Goal: Information Seeking & Learning: Learn about a topic

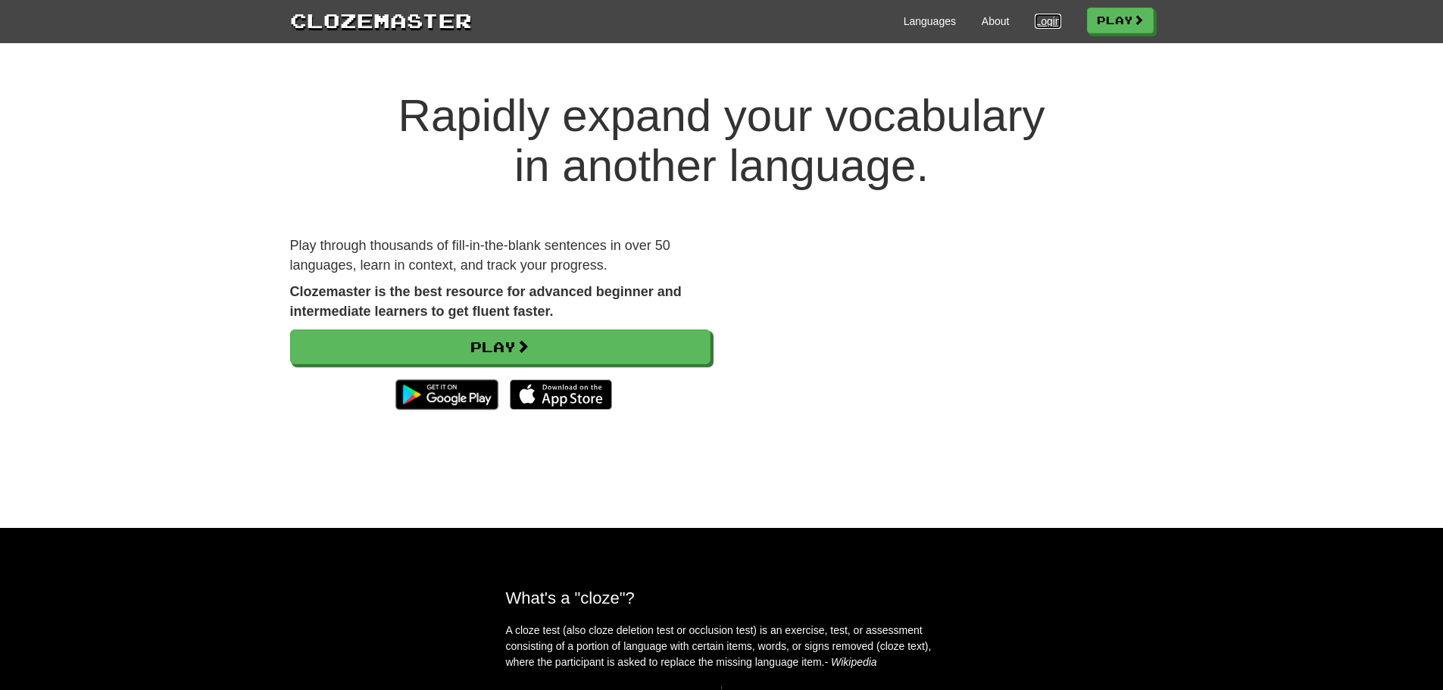
click at [1040, 25] on link "Login" at bounding box center [1047, 21] width 26 height 15
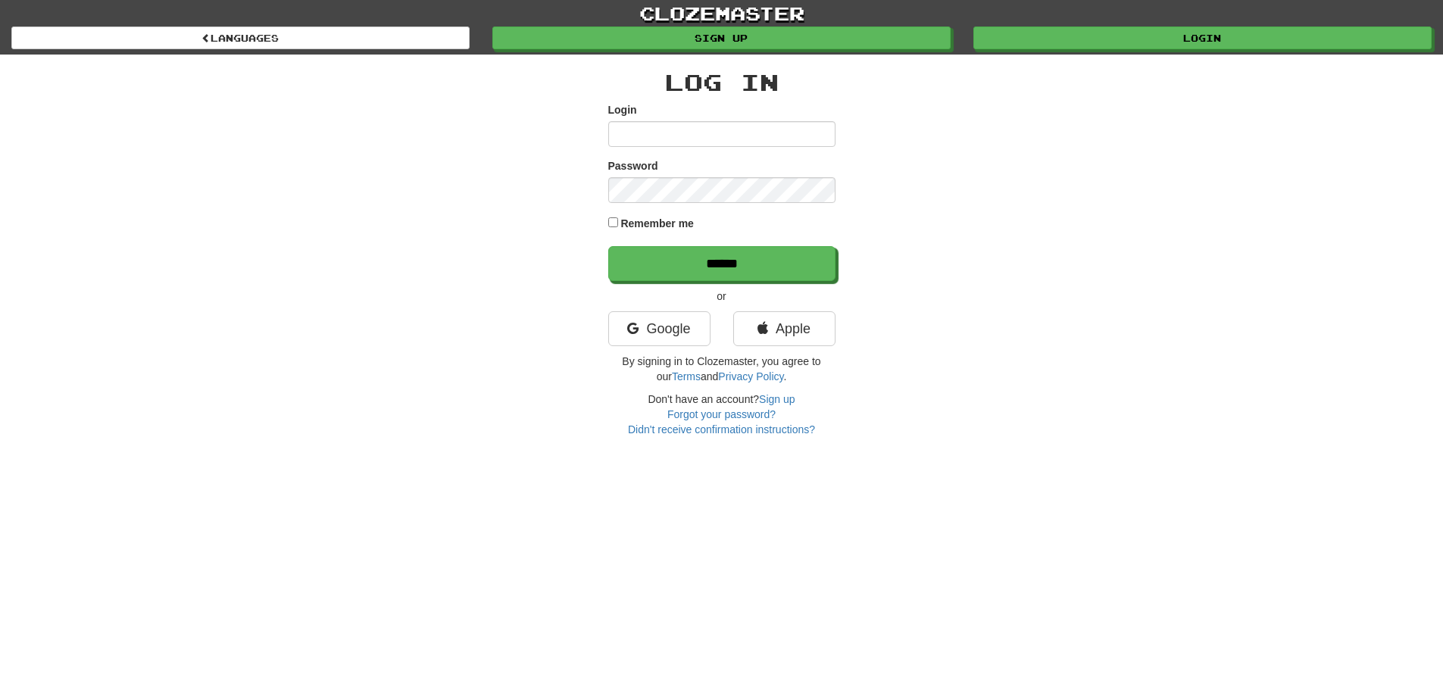
click at [743, 136] on input "Login" at bounding box center [721, 134] width 227 height 26
type input "***"
click at [608, 246] on input "******" at bounding box center [721, 263] width 227 height 35
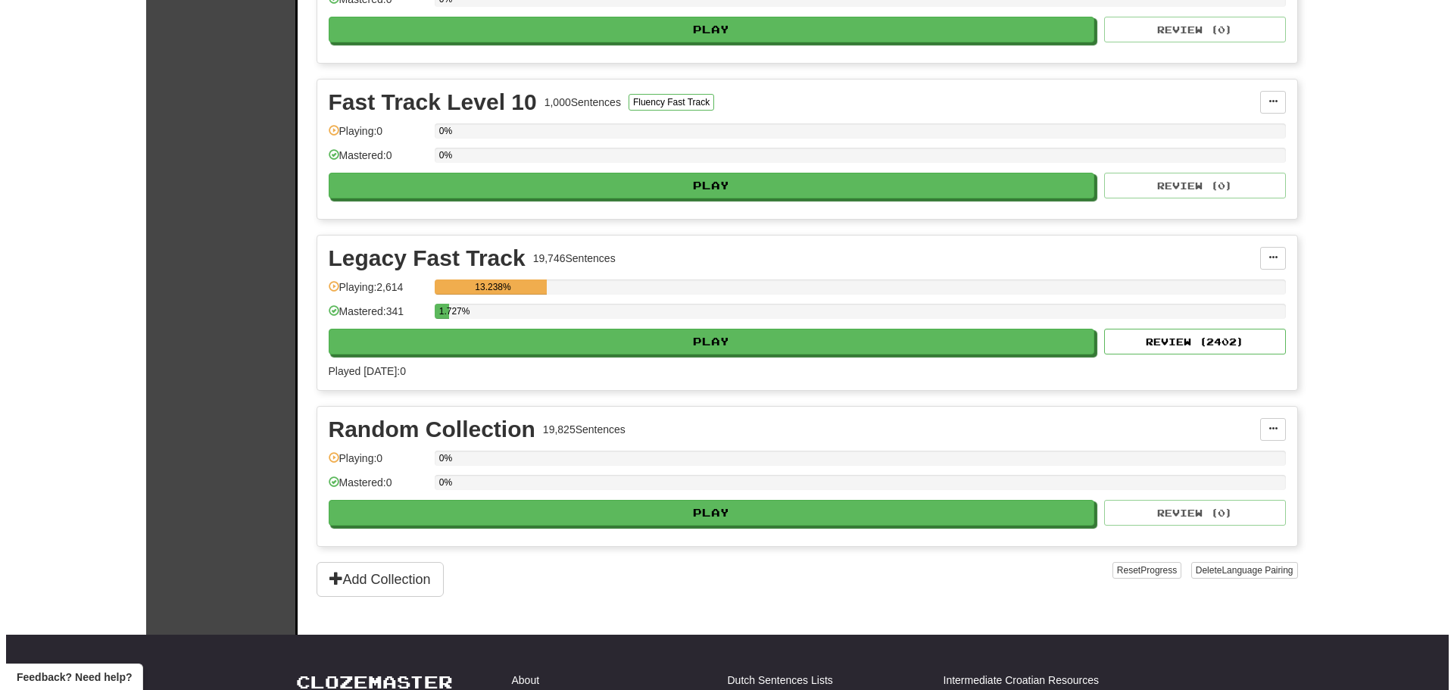
scroll to position [3416, 0]
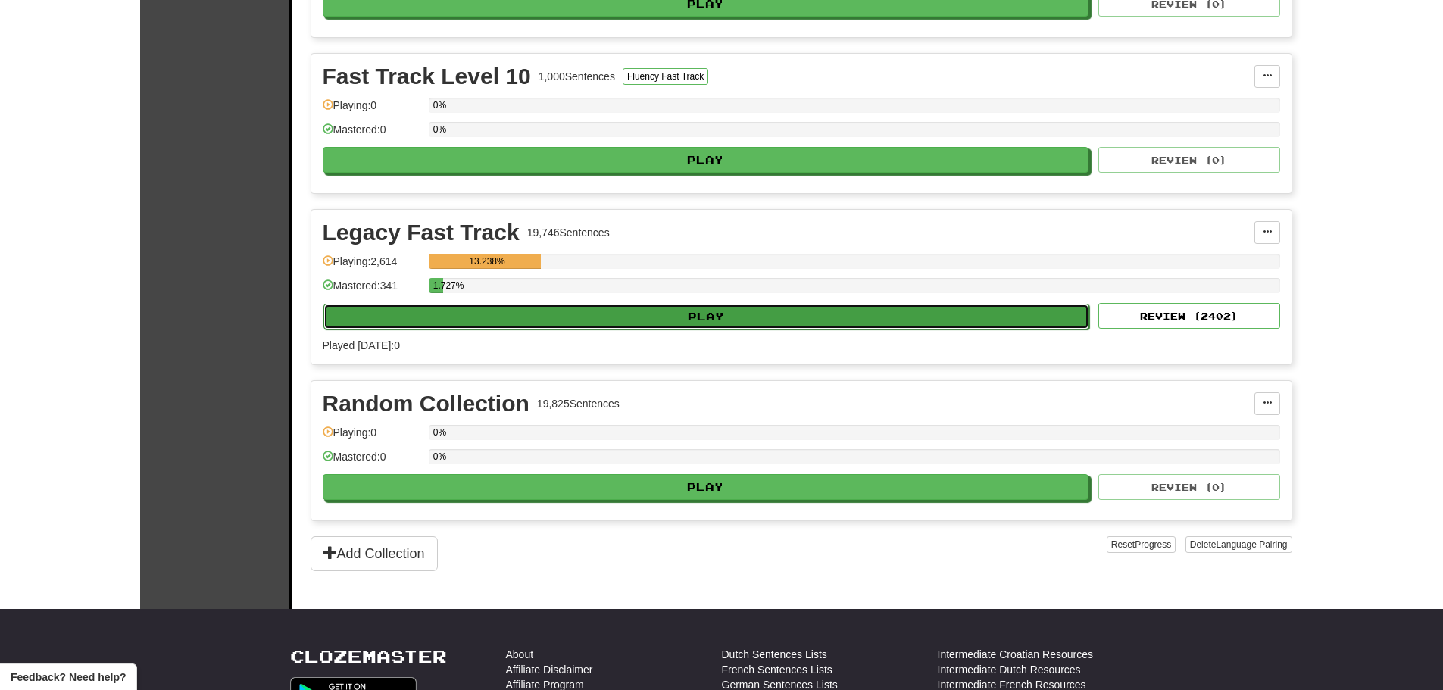
click at [692, 323] on button "Play" at bounding box center [706, 317] width 766 height 26
select select "**"
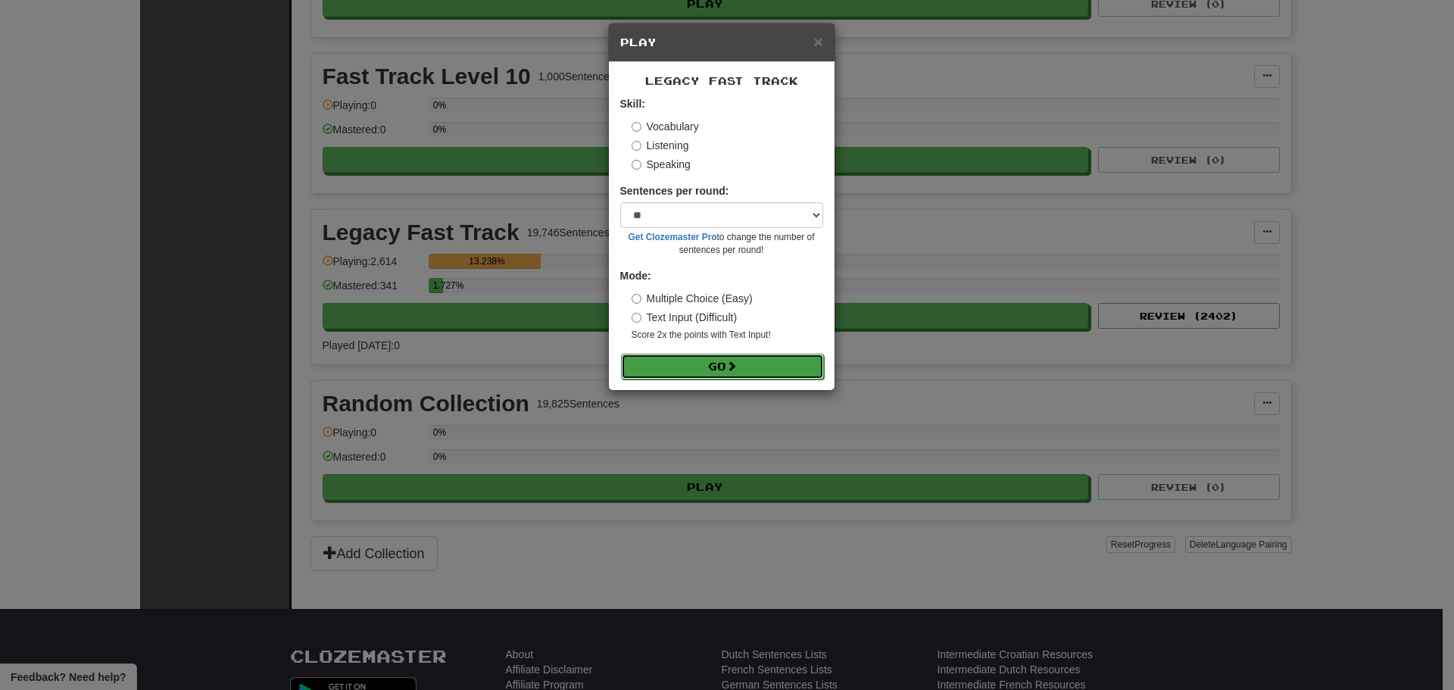
click at [710, 368] on button "Go" at bounding box center [722, 367] width 203 height 26
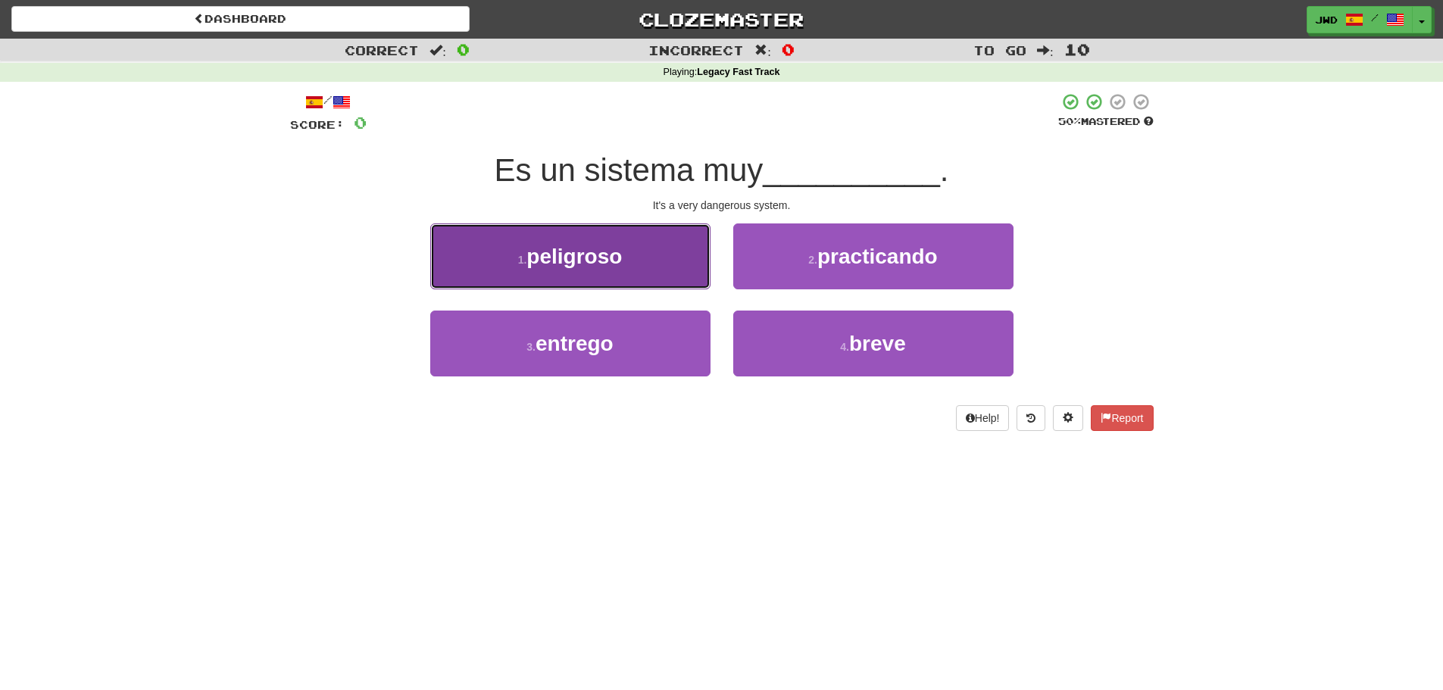
click at [587, 260] on span "peligroso" at bounding box center [573, 256] width 95 height 23
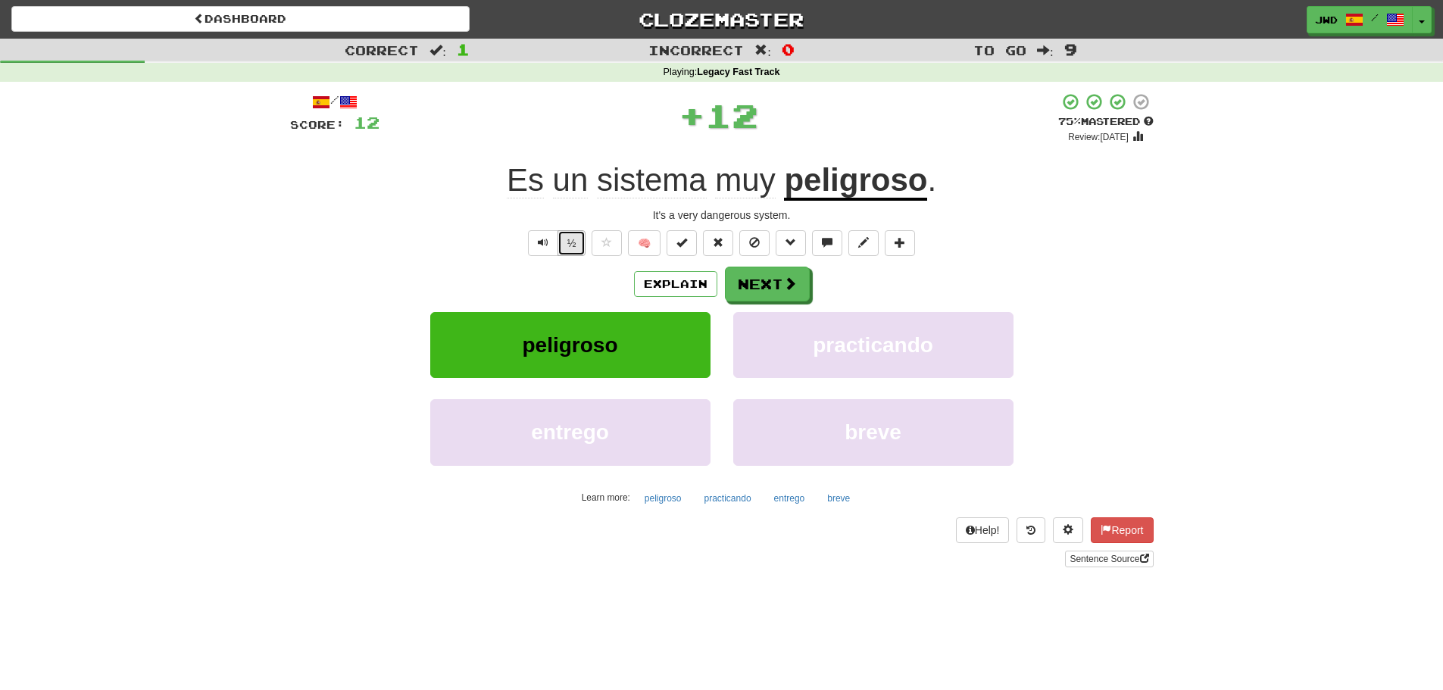
click at [573, 248] on button "½" at bounding box center [571, 243] width 29 height 26
click at [777, 284] on button "Next" at bounding box center [767, 284] width 85 height 35
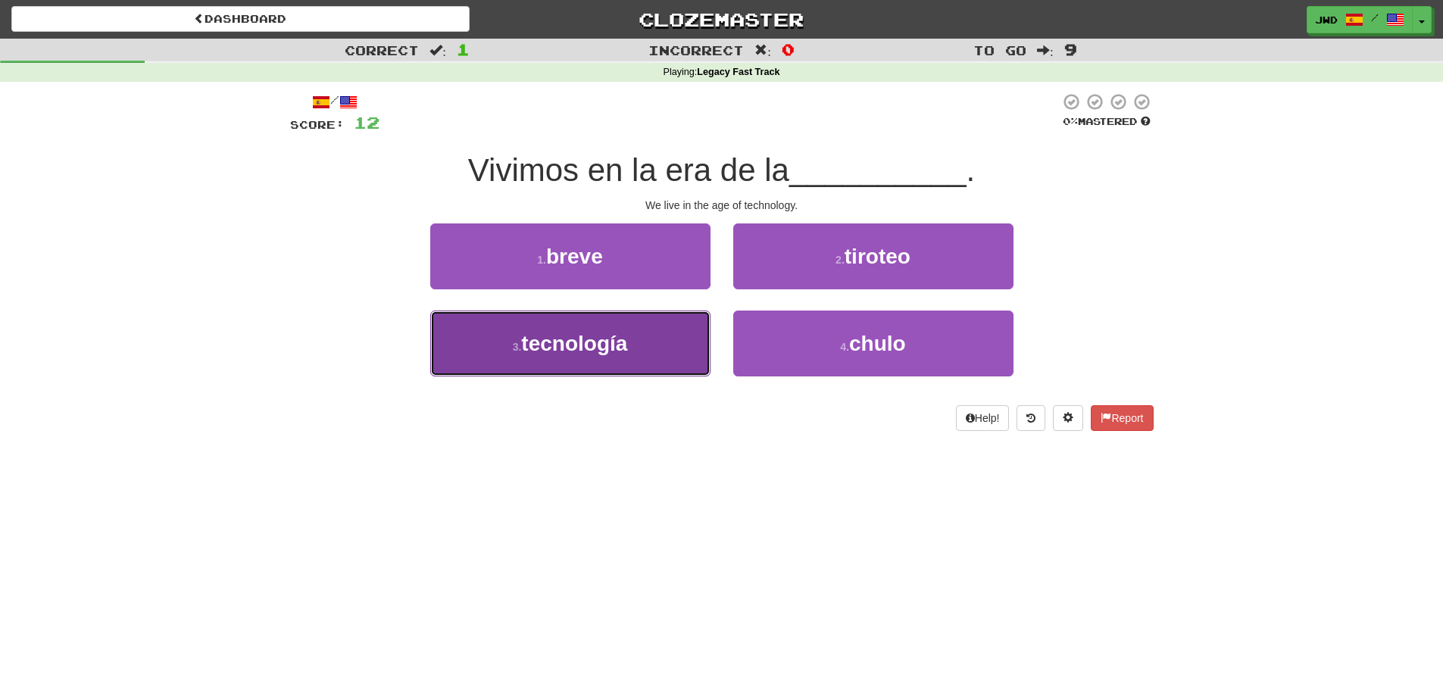
click at [577, 354] on span "tecnología" at bounding box center [574, 343] width 106 height 23
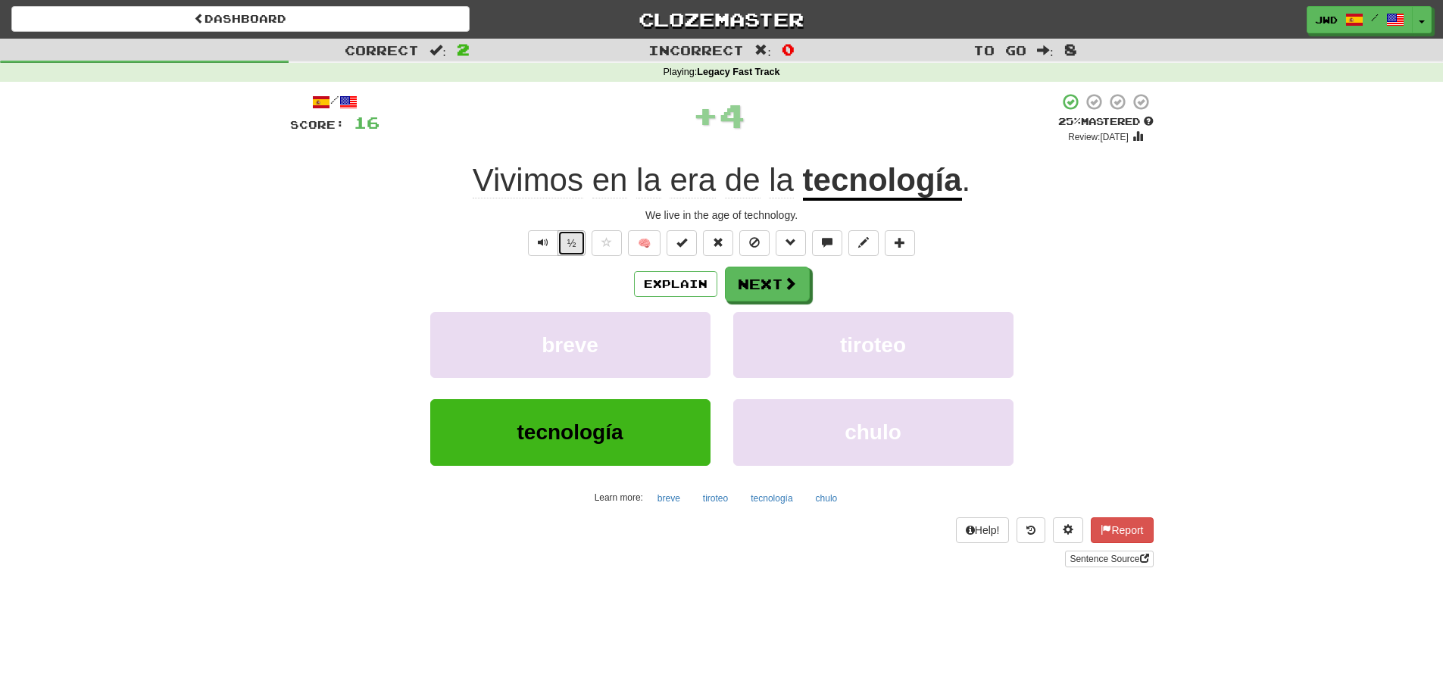
click at [571, 245] on button "½" at bounding box center [571, 243] width 29 height 26
click at [779, 279] on button "Next" at bounding box center [767, 284] width 85 height 35
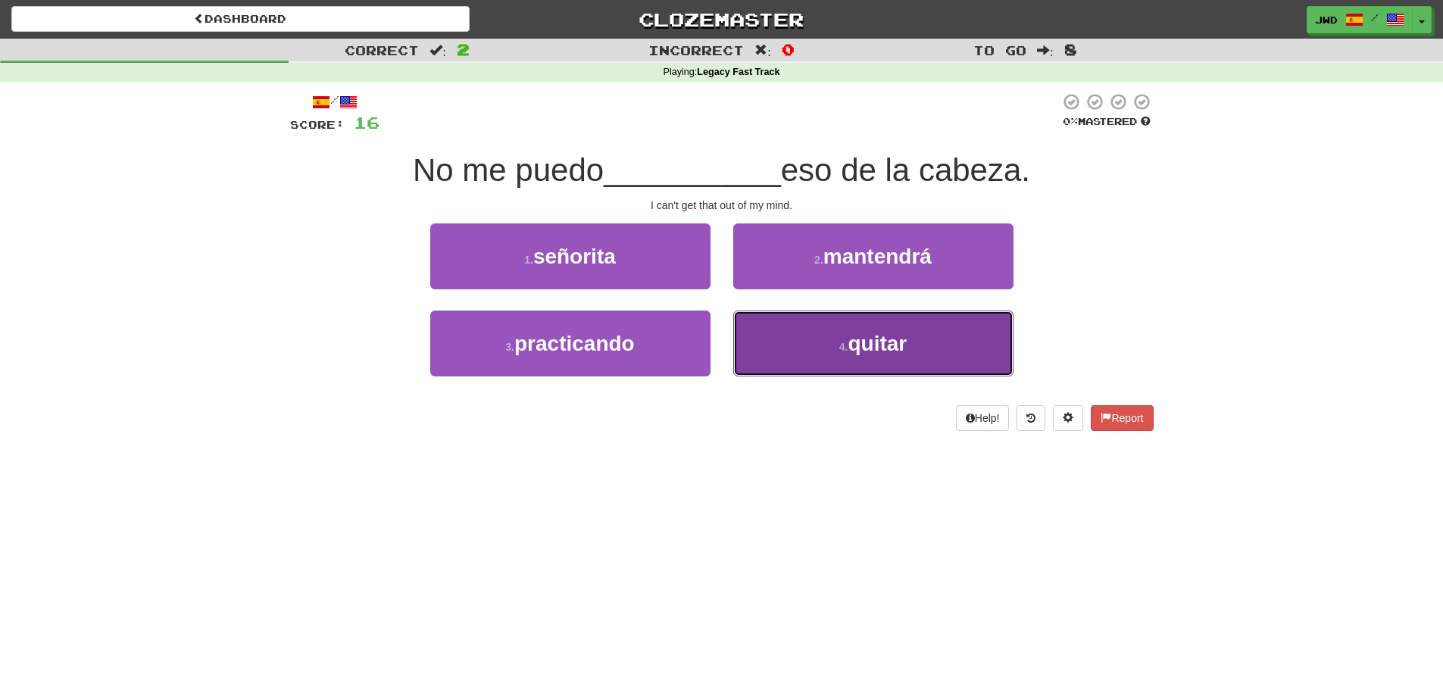
click at [869, 338] on span "quitar" at bounding box center [876, 343] width 59 height 23
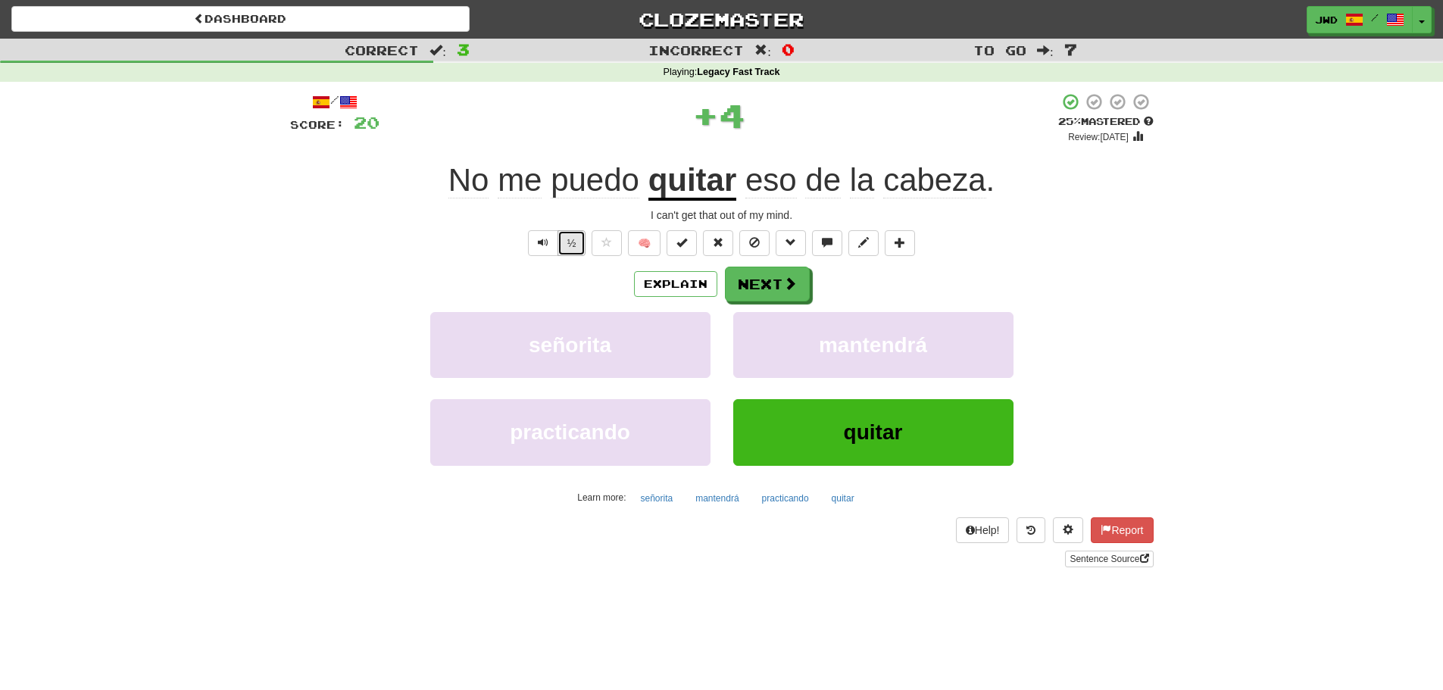
click at [573, 244] on button "½" at bounding box center [571, 243] width 29 height 26
click at [775, 279] on button "Next" at bounding box center [767, 284] width 85 height 35
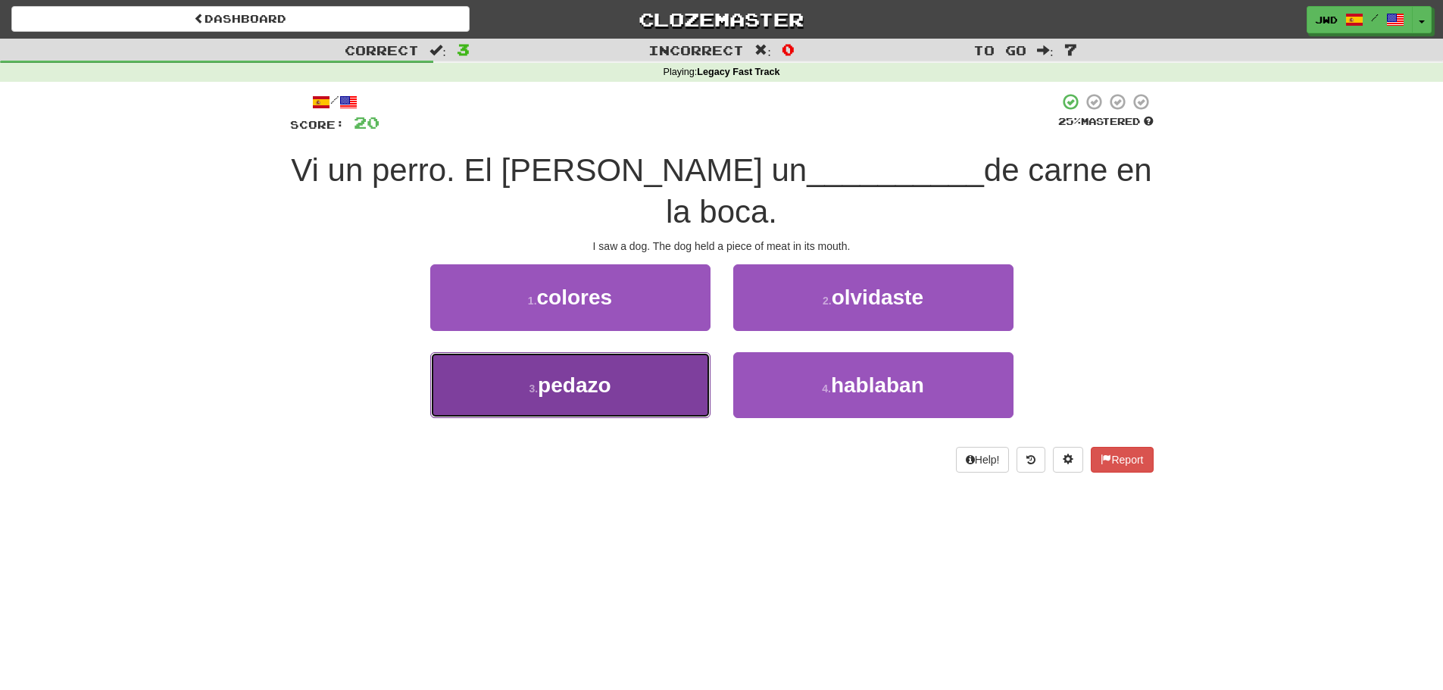
click at [563, 392] on span "pedazo" at bounding box center [574, 384] width 73 height 23
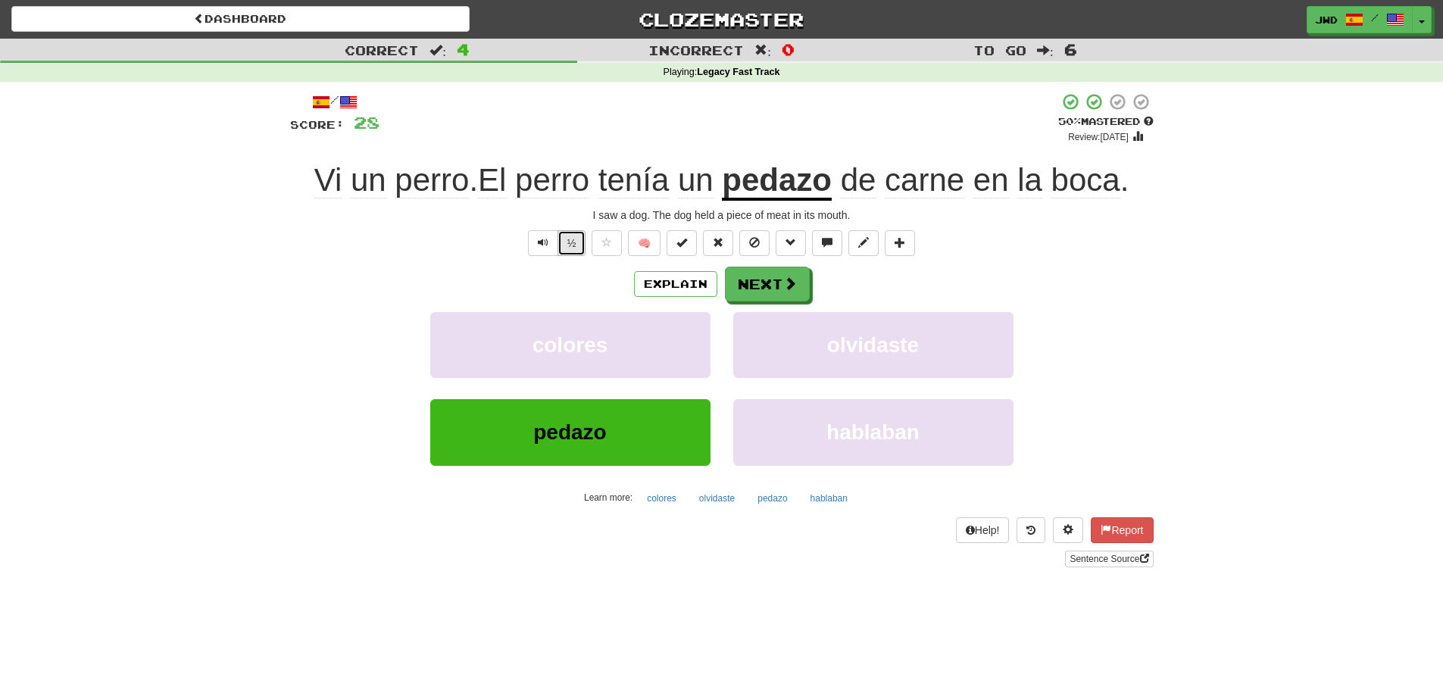
click at [569, 242] on button "½" at bounding box center [571, 243] width 29 height 26
click at [785, 282] on span at bounding box center [791, 284] width 14 height 14
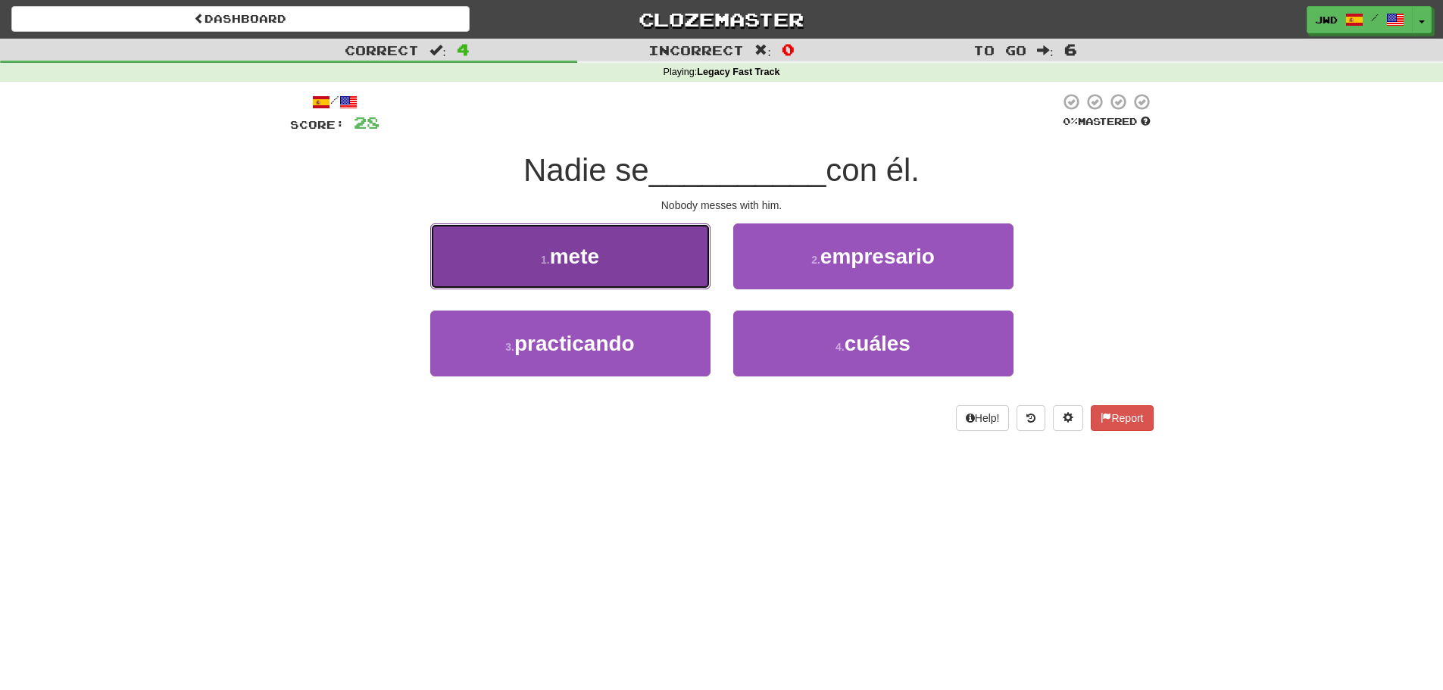
click at [594, 257] on span "mete" at bounding box center [574, 256] width 49 height 23
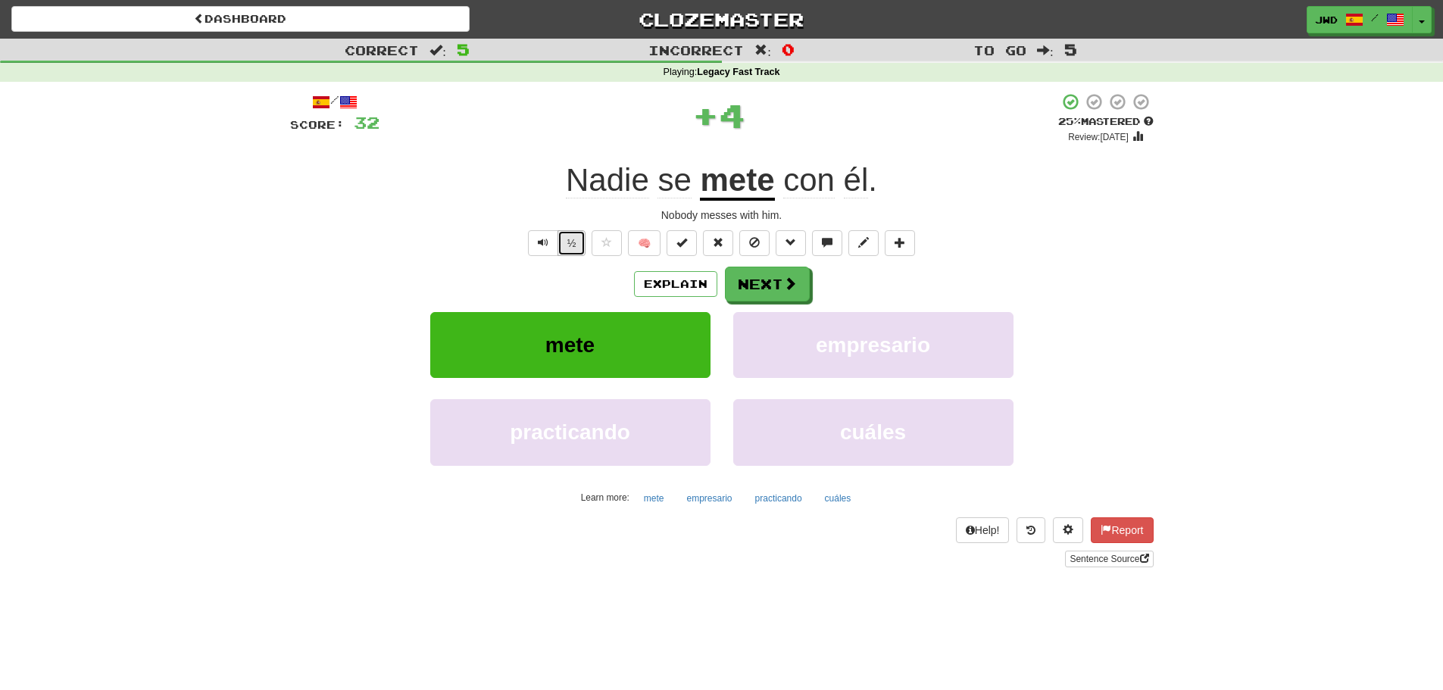
click at [569, 247] on button "½" at bounding box center [571, 243] width 29 height 26
click at [769, 284] on button "Next" at bounding box center [767, 284] width 85 height 35
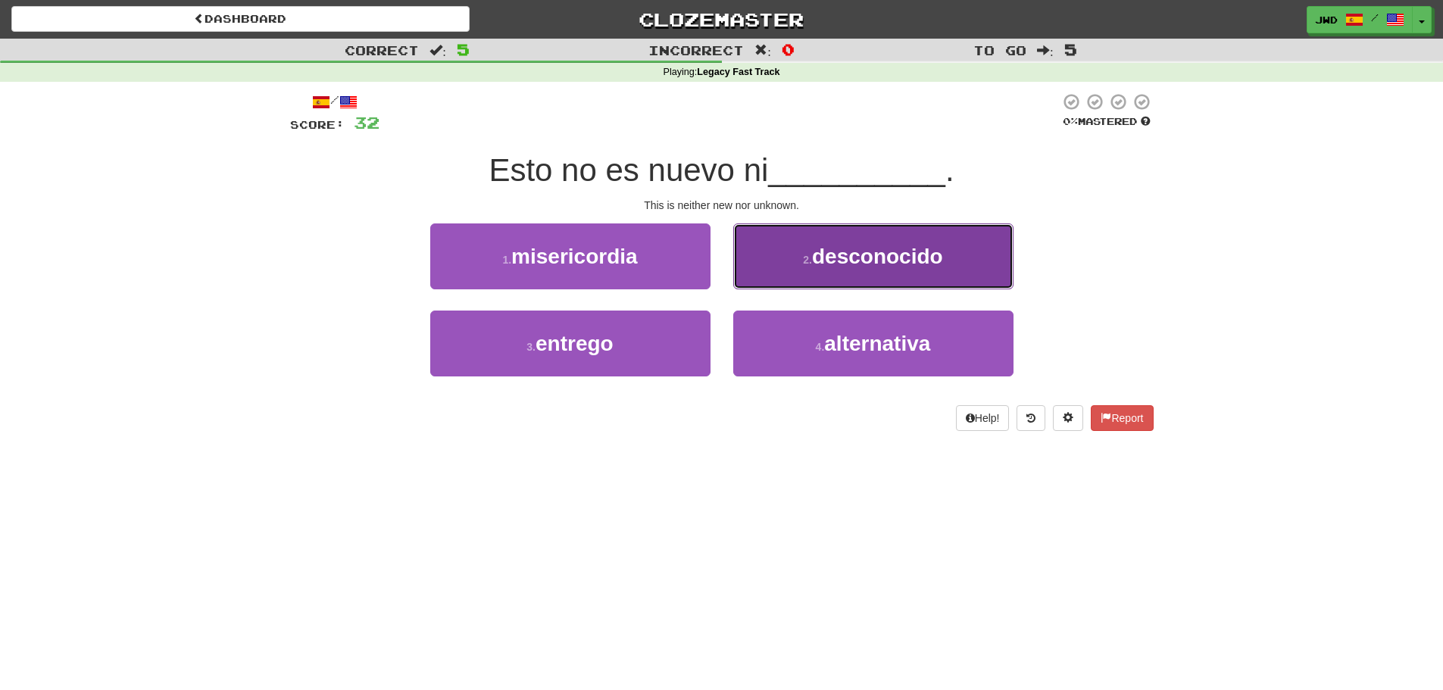
click at [888, 267] on span "desconocido" at bounding box center [877, 256] width 131 height 23
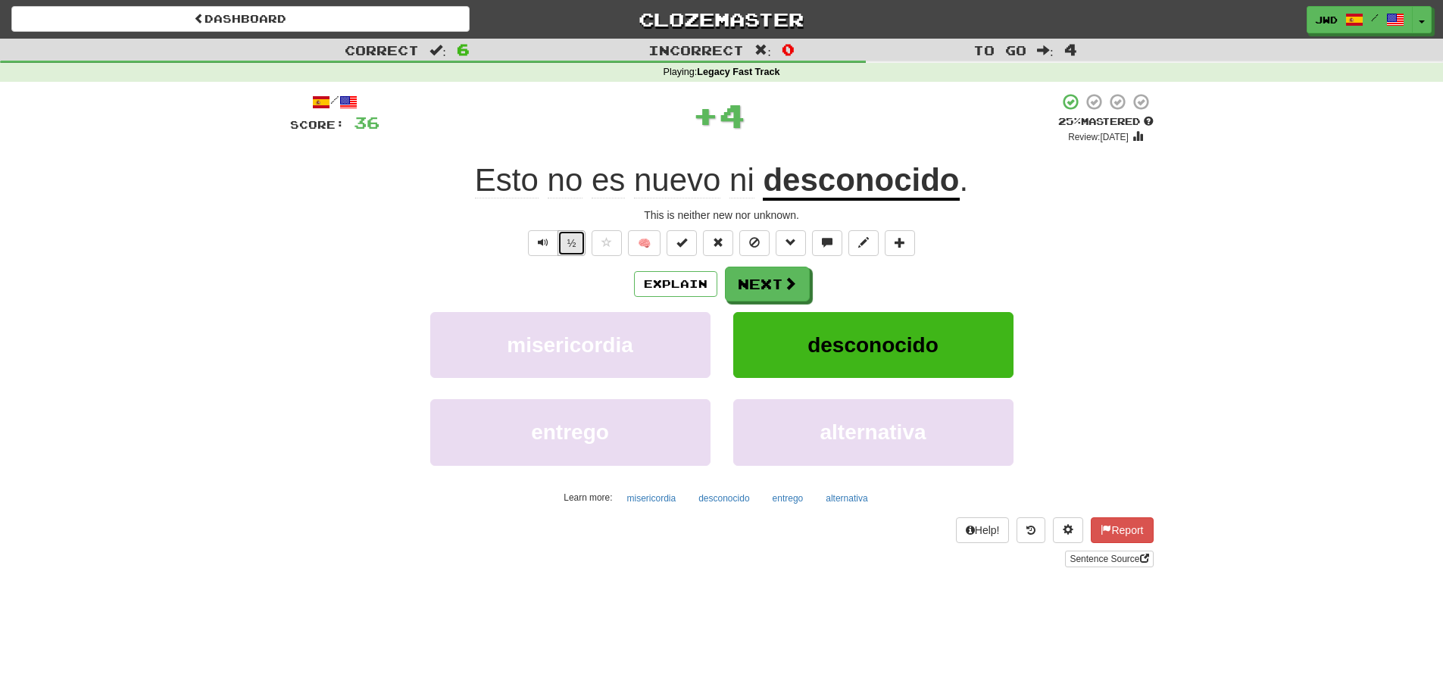
click at [571, 245] on button "½" at bounding box center [571, 243] width 29 height 26
click at [772, 283] on button "Next" at bounding box center [767, 284] width 85 height 35
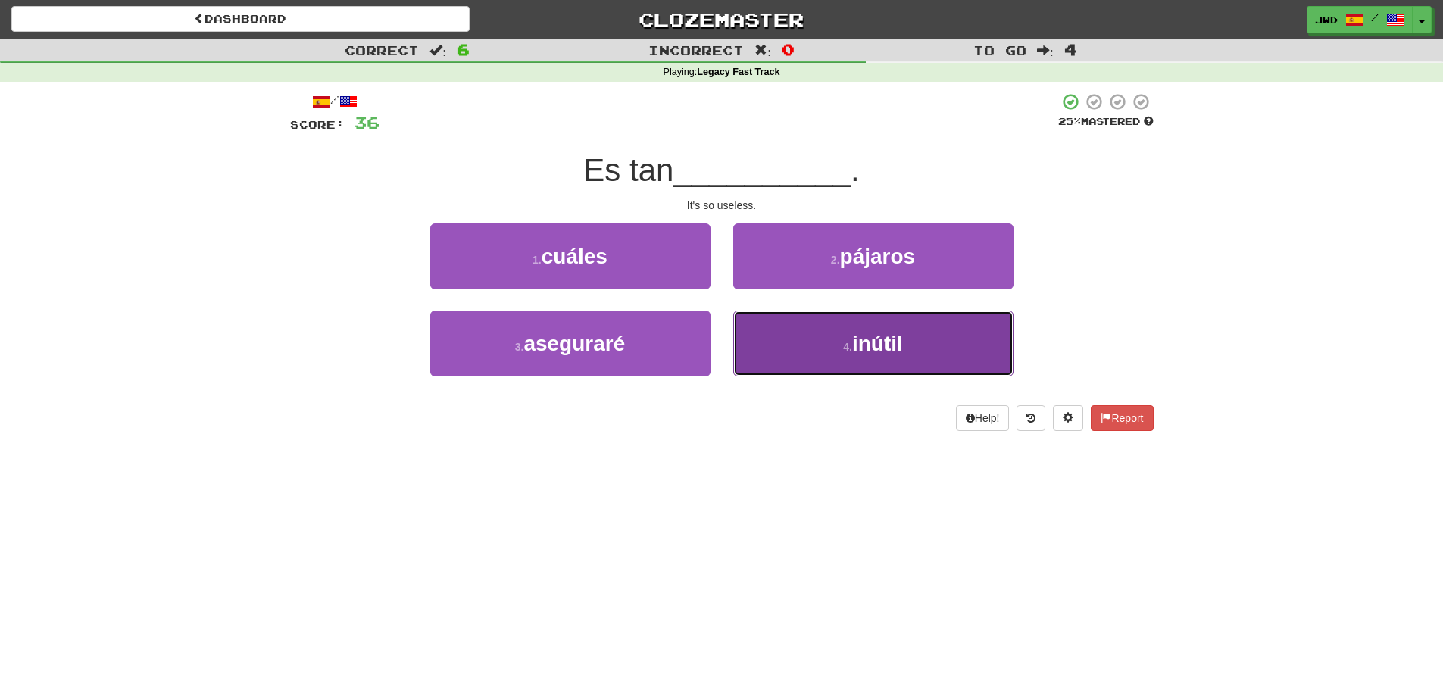
click at [959, 342] on button "4 . inútil" at bounding box center [873, 343] width 280 height 66
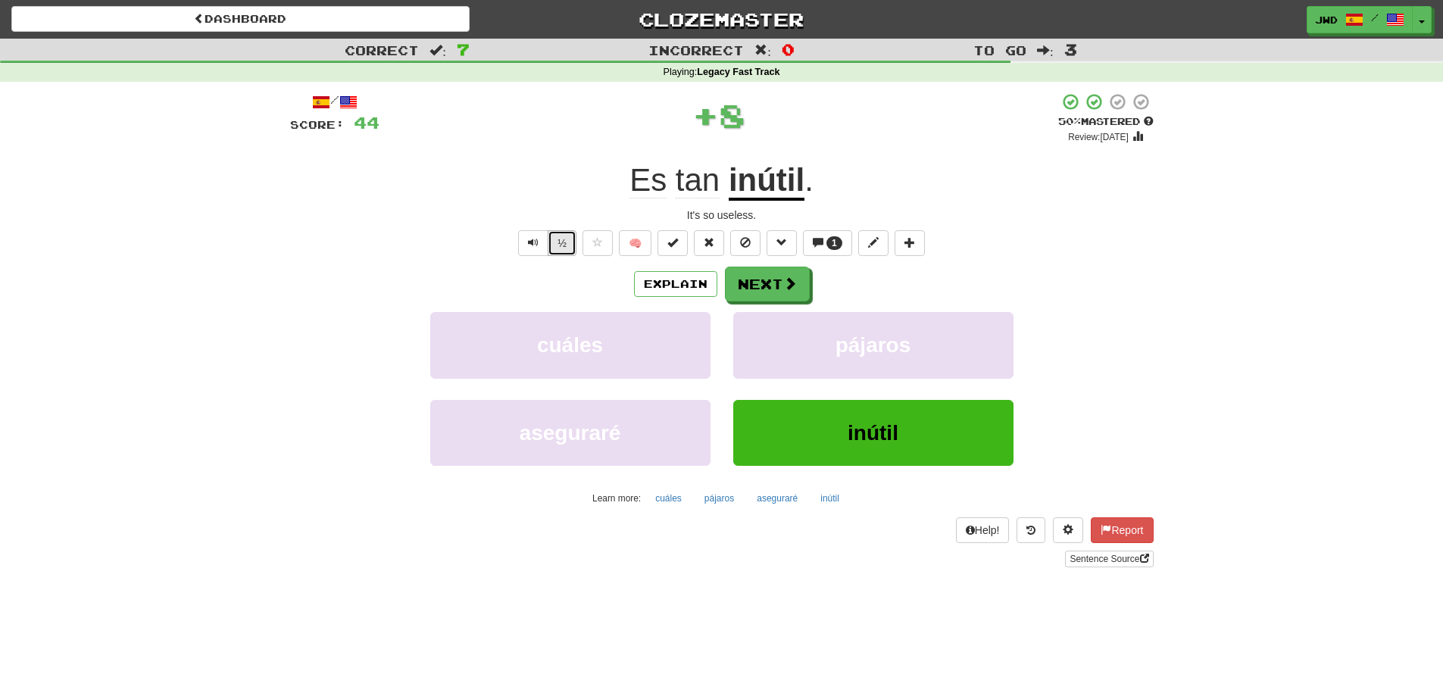
click at [564, 246] on button "½" at bounding box center [562, 243] width 29 height 26
click at [751, 277] on button "Next" at bounding box center [767, 284] width 85 height 35
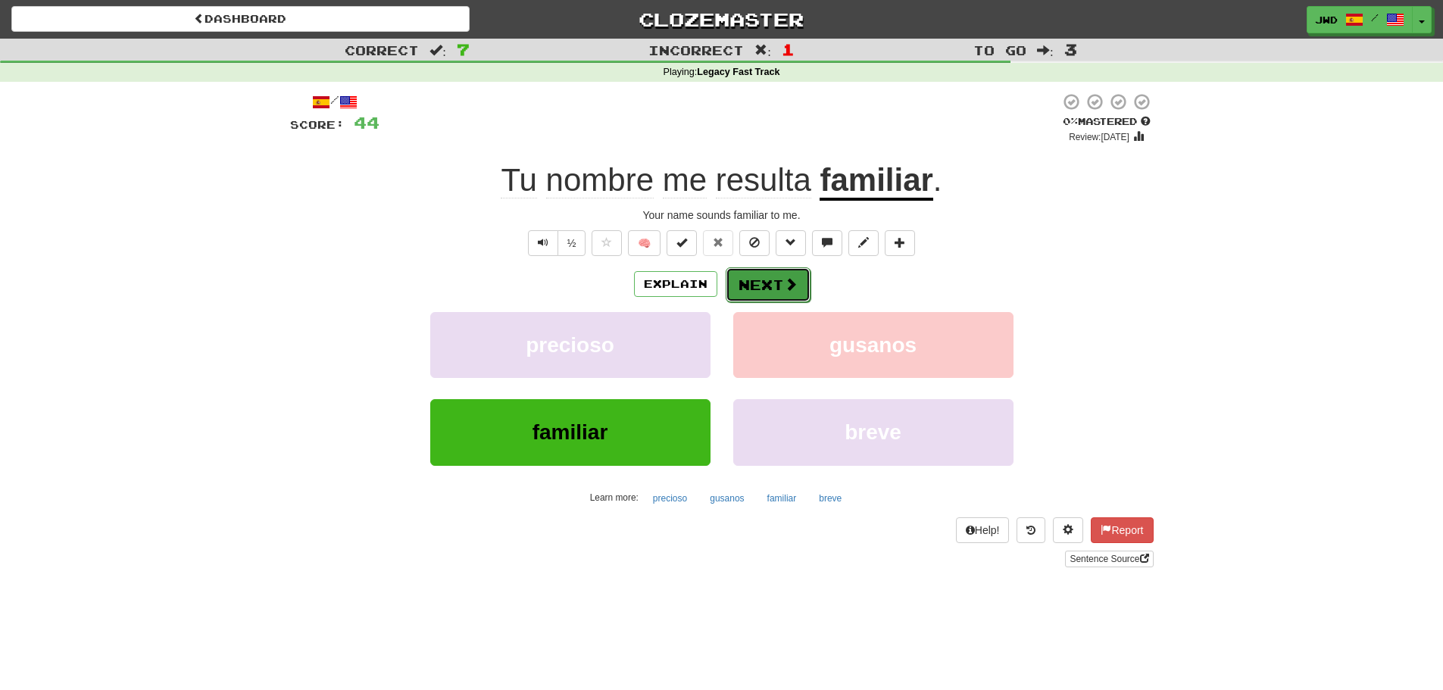
click at [771, 284] on button "Next" at bounding box center [767, 284] width 85 height 35
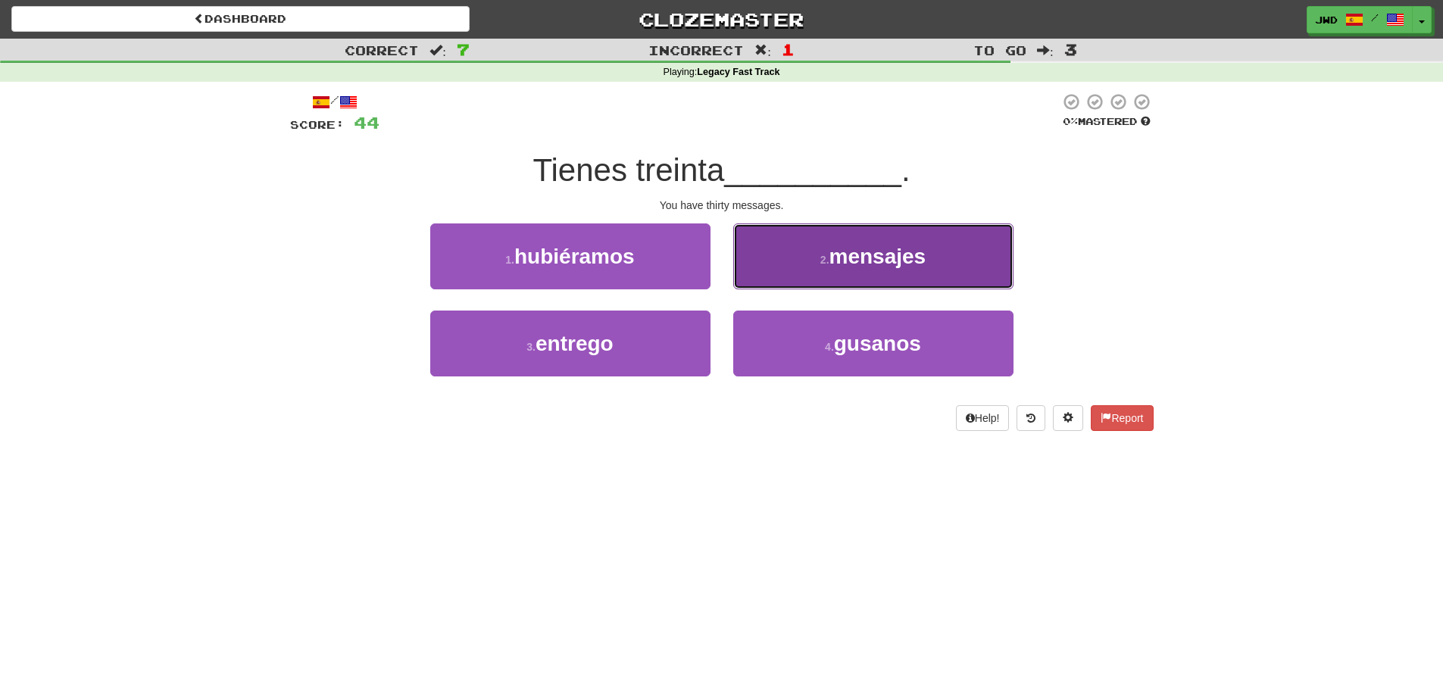
click at [925, 256] on span "mensajes" at bounding box center [877, 256] width 97 height 23
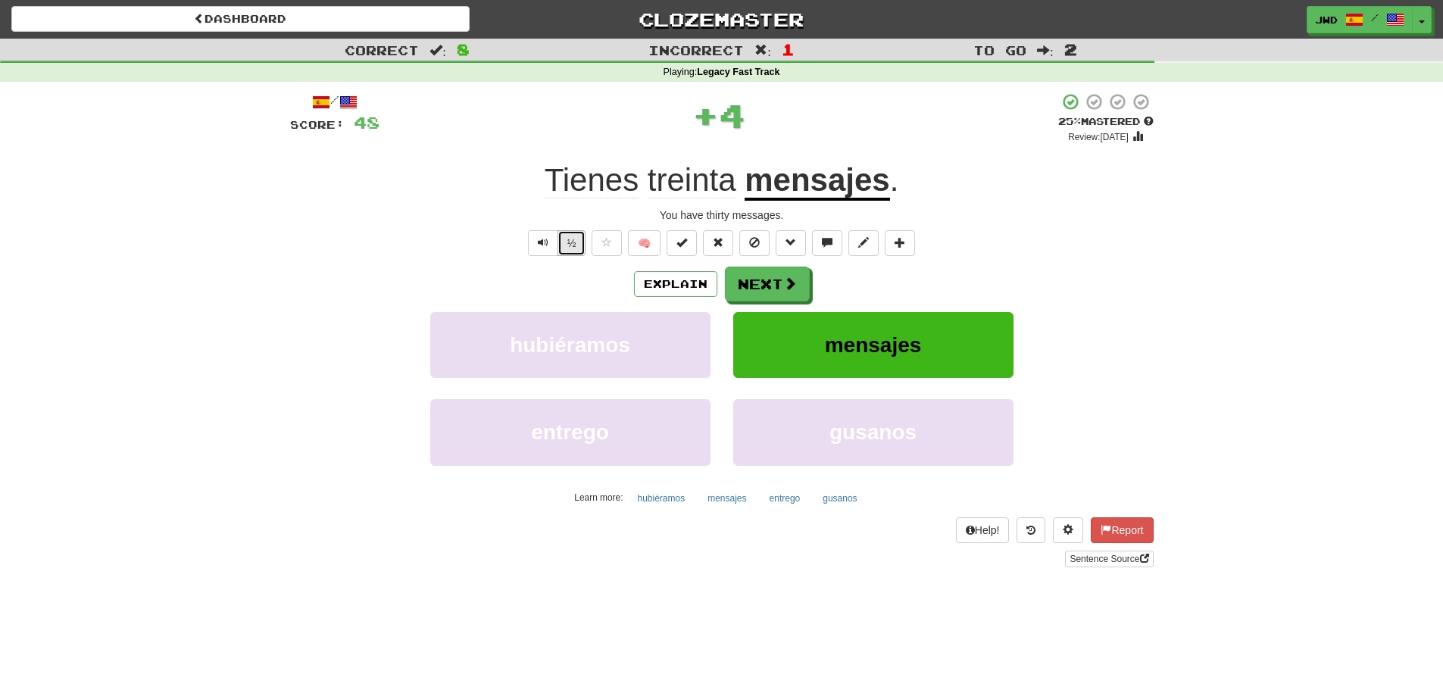
click at [565, 247] on button "½" at bounding box center [571, 243] width 29 height 26
click at [769, 282] on button "Next" at bounding box center [767, 284] width 85 height 35
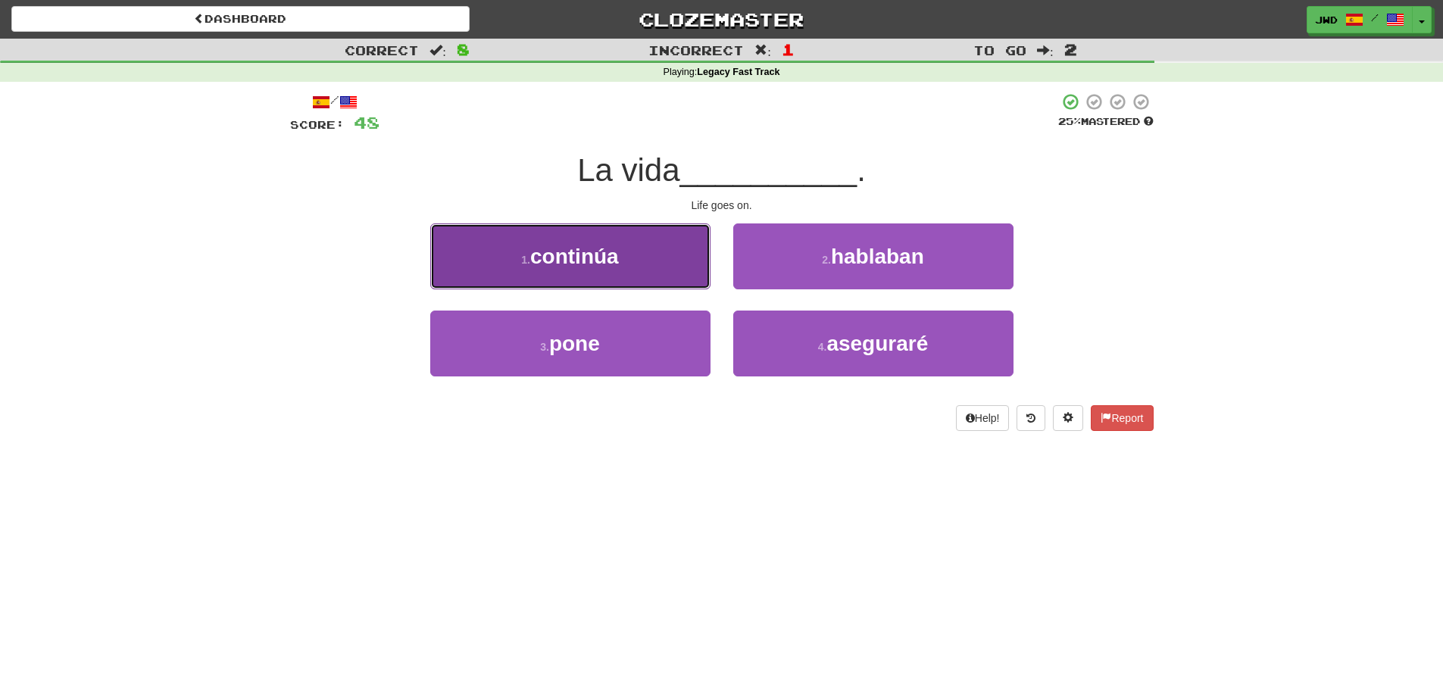
click at [557, 260] on span "continúa" at bounding box center [574, 256] width 89 height 23
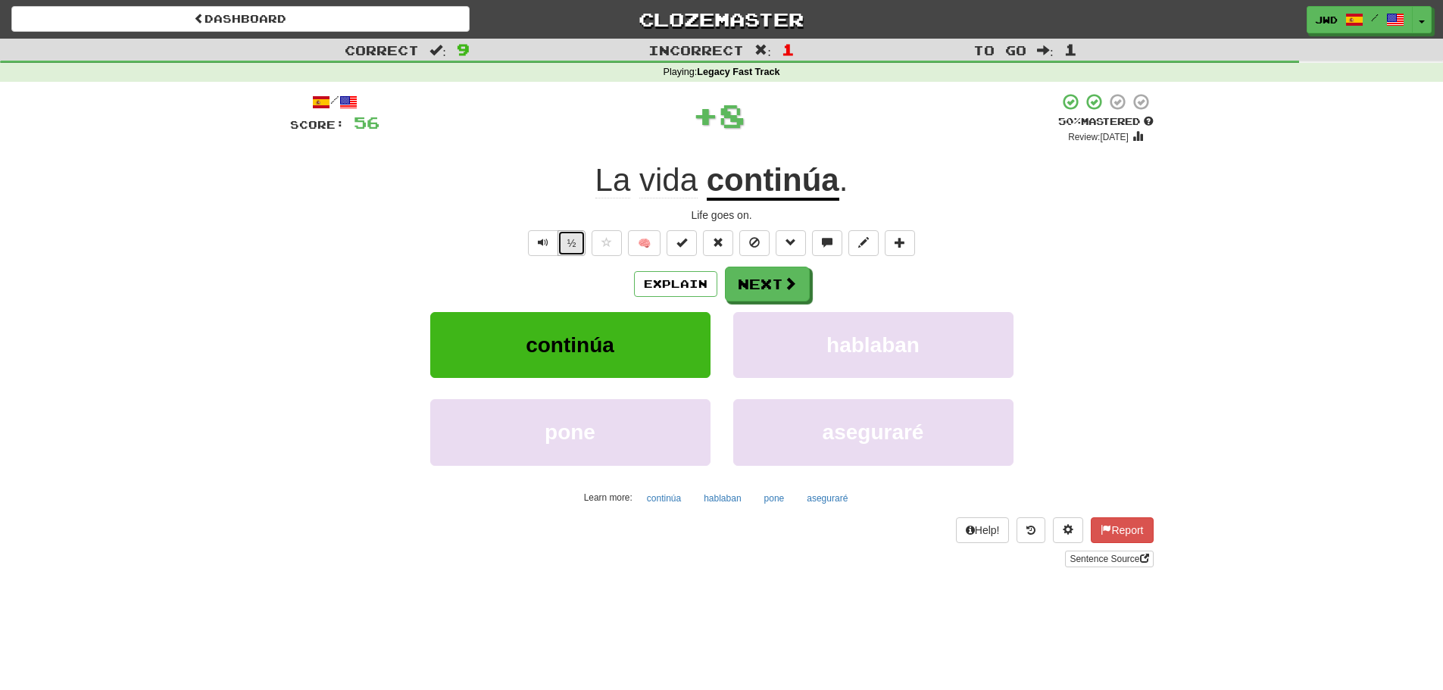
click at [577, 243] on button "½" at bounding box center [571, 243] width 29 height 26
click at [752, 277] on button "Next" at bounding box center [767, 284] width 85 height 35
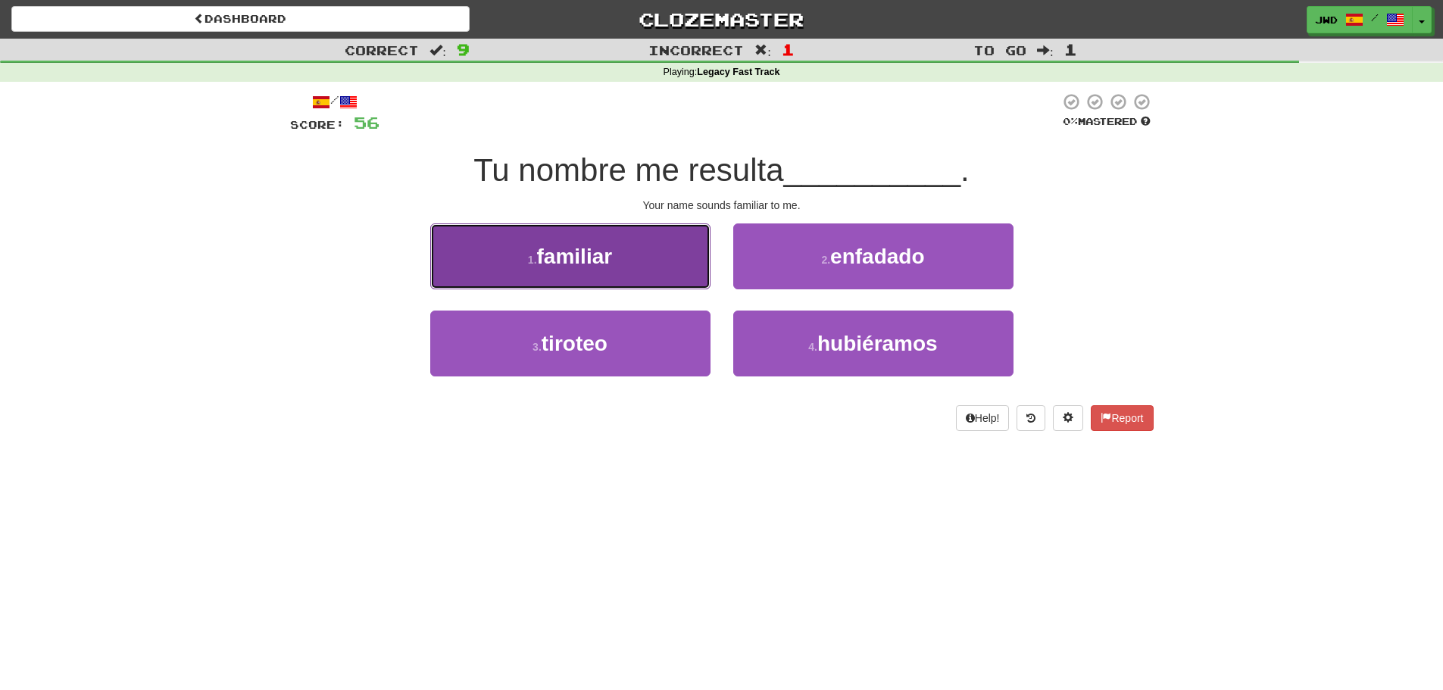
click at [571, 258] on span "familiar" at bounding box center [575, 256] width 76 height 23
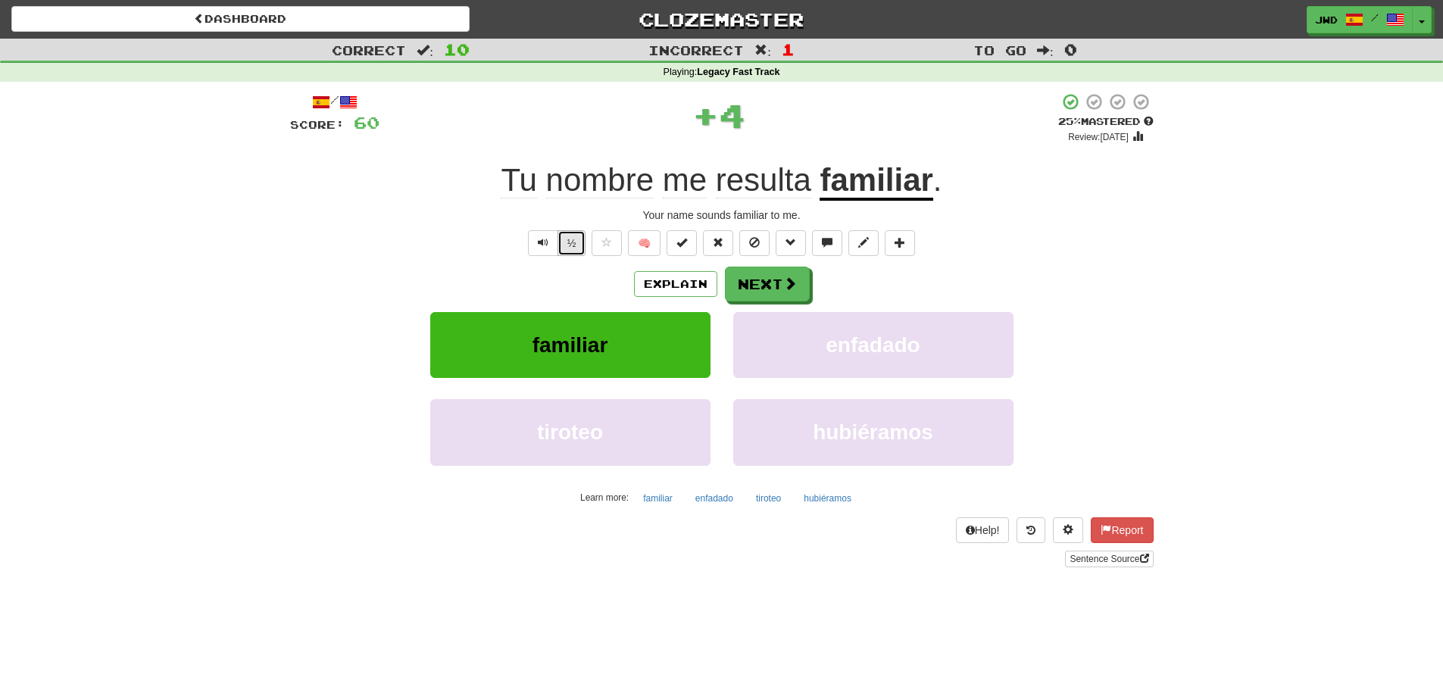
click at [575, 247] on button "½" at bounding box center [571, 243] width 29 height 26
click at [777, 290] on button "Next" at bounding box center [767, 284] width 85 height 35
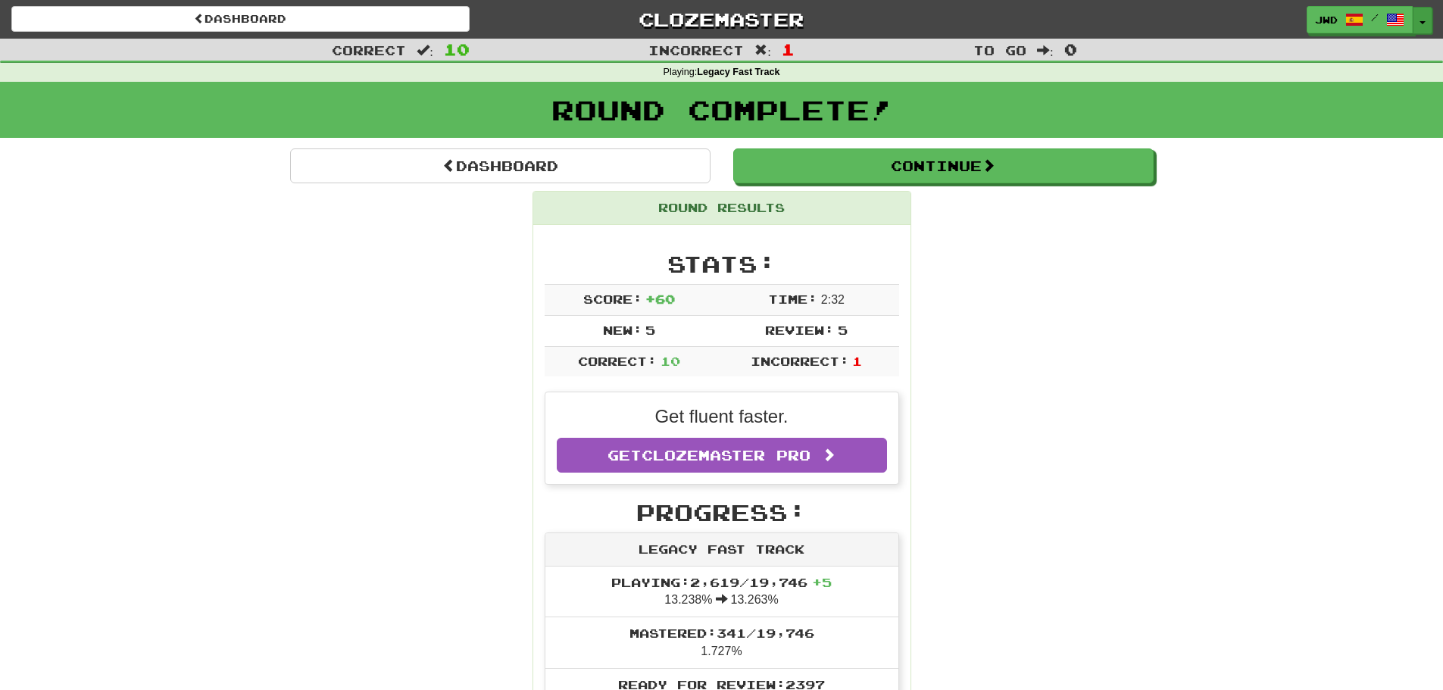
click at [1420, 21] on span "button" at bounding box center [1422, 22] width 6 height 3
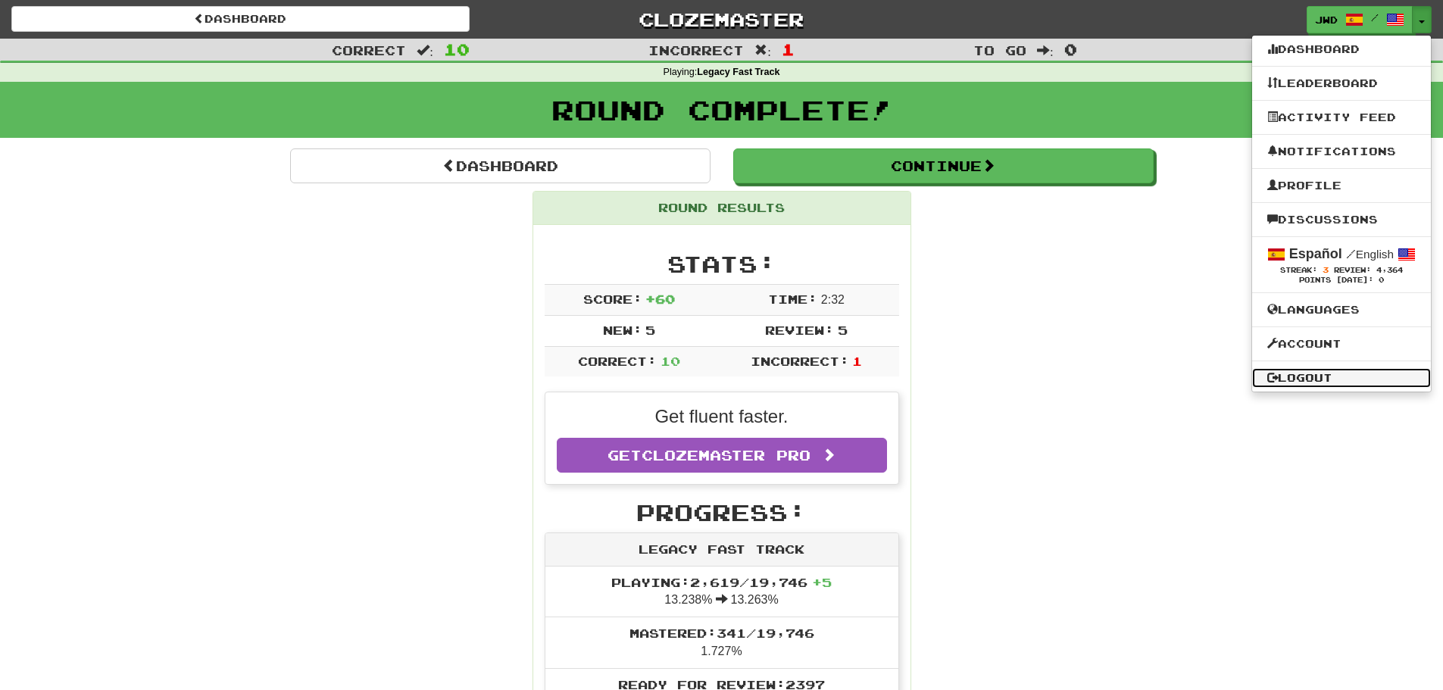
click at [1315, 372] on link "Logout" at bounding box center [1341, 378] width 179 height 20
